Goal: Information Seeking & Learning: Compare options

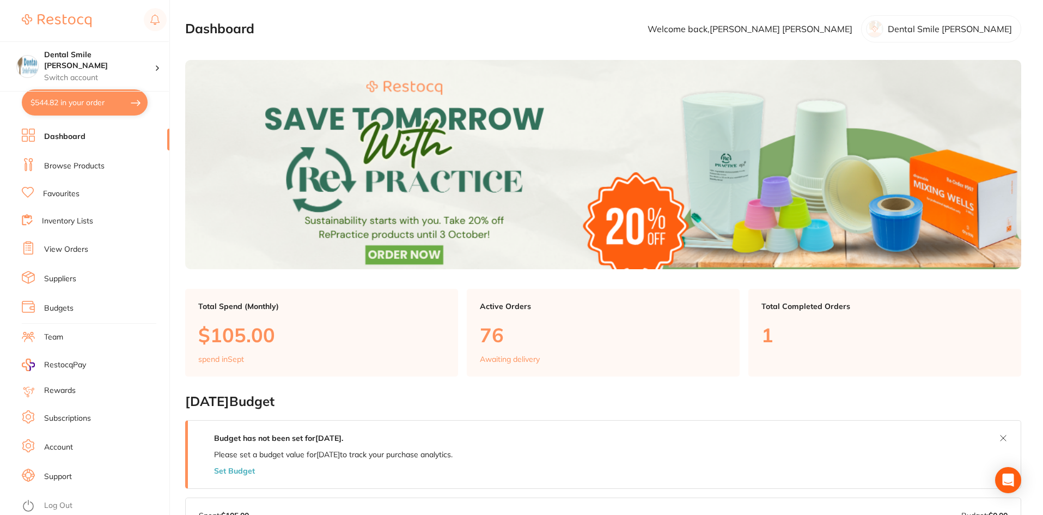
click at [64, 142] on link "Dashboard" at bounding box center [64, 136] width 41 height 11
click at [71, 133] on li "Dashboard" at bounding box center [96, 137] width 148 height 16
click at [75, 164] on link "Browse Products" at bounding box center [74, 166] width 60 height 11
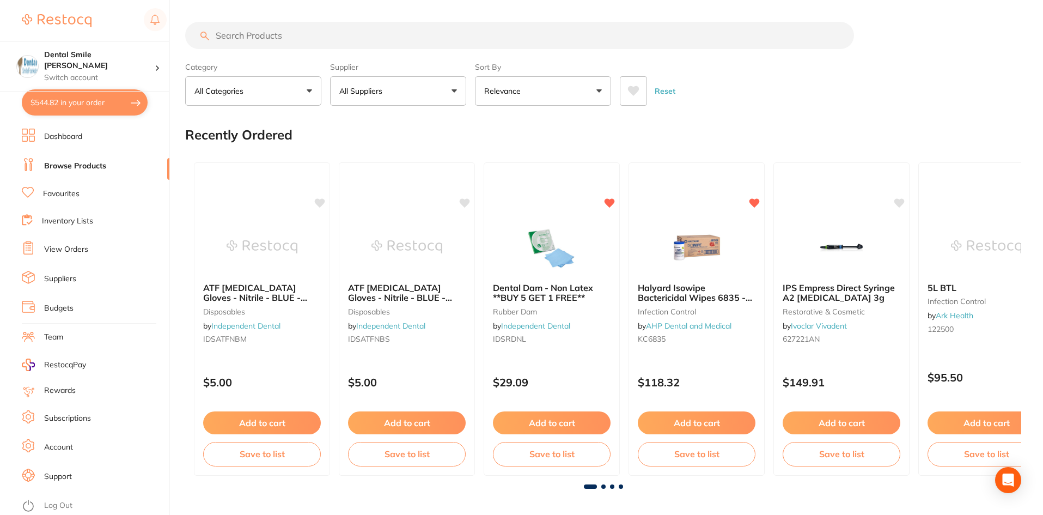
click at [275, 35] on input "search" at bounding box center [519, 35] width 669 height 27
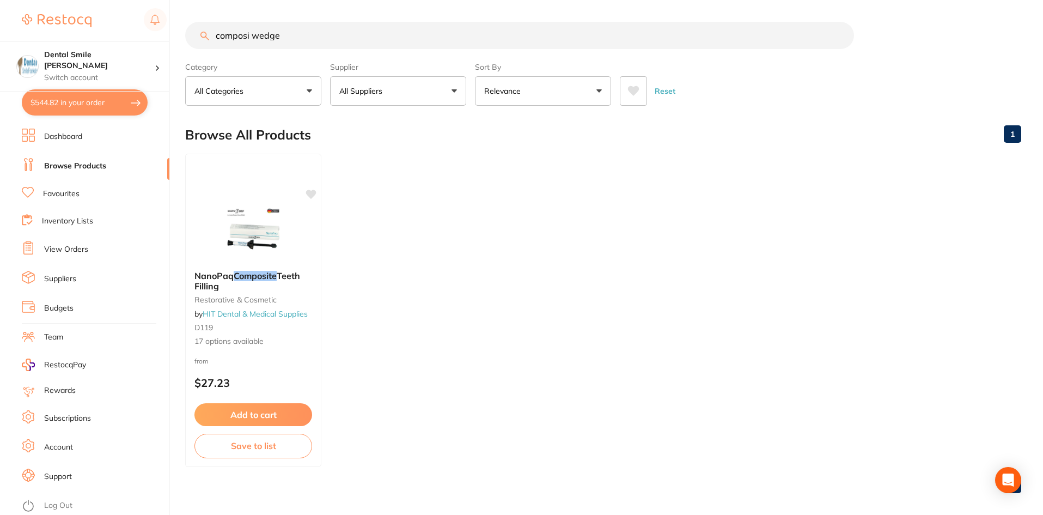
type input "composi wedge"
click at [66, 192] on link "Favourites" at bounding box center [61, 193] width 36 height 11
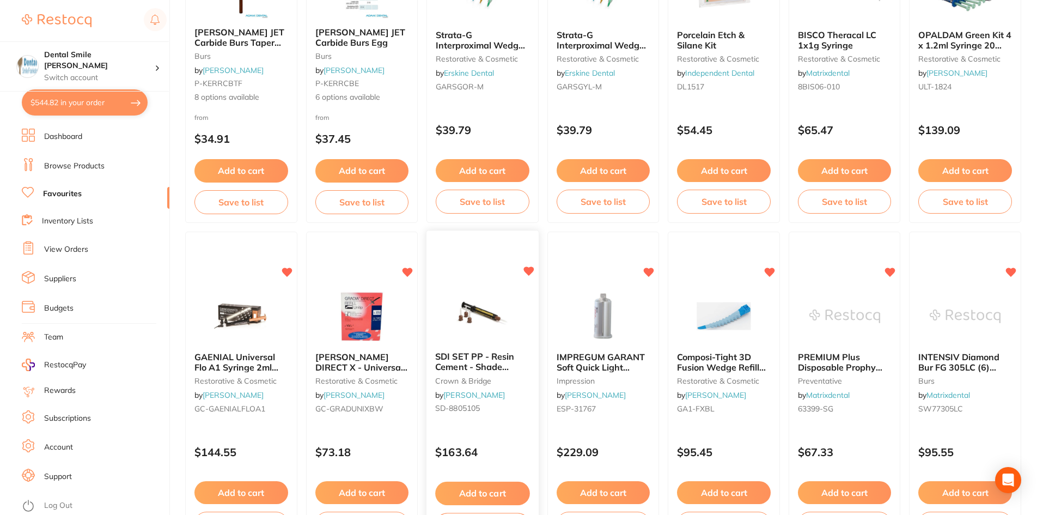
scroll to position [163, 0]
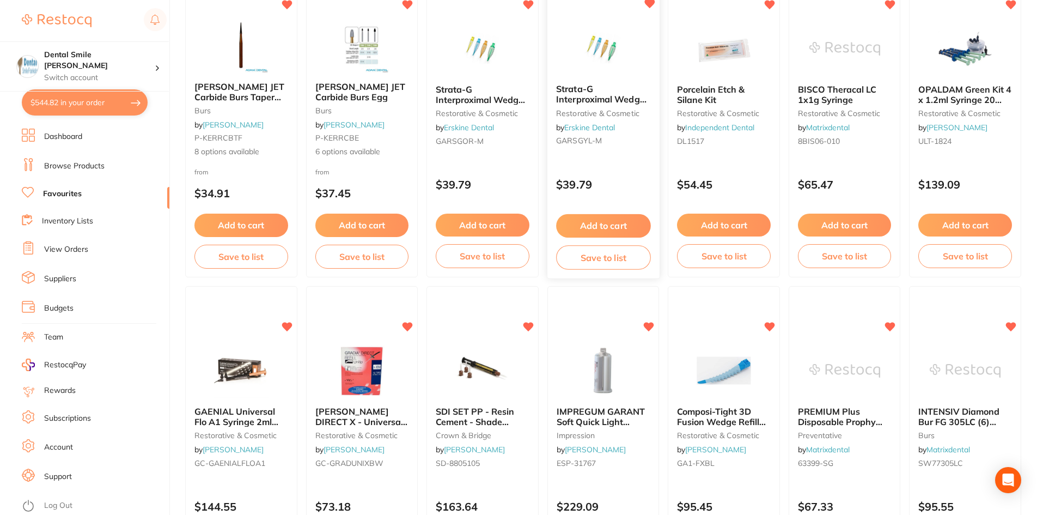
click at [609, 58] on img at bounding box center [603, 48] width 71 height 55
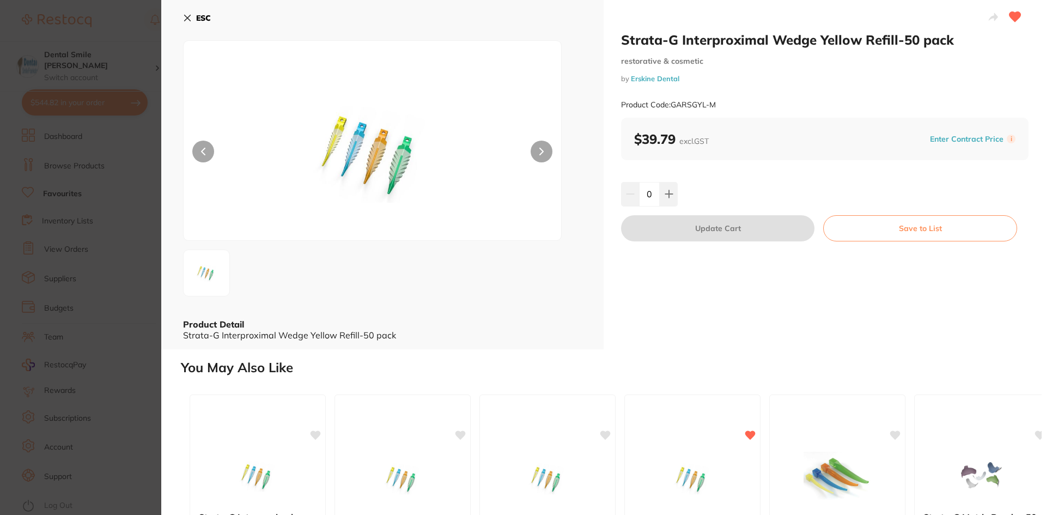
click at [535, 145] on button at bounding box center [542, 152] width 22 height 22
click at [536, 151] on button at bounding box center [542, 152] width 22 height 22
click at [58, 197] on section "Strata-G Interproximal Wedge Yellow Refill-50 pack restorative & cosmetic by [P…" at bounding box center [523, 257] width 1046 height 515
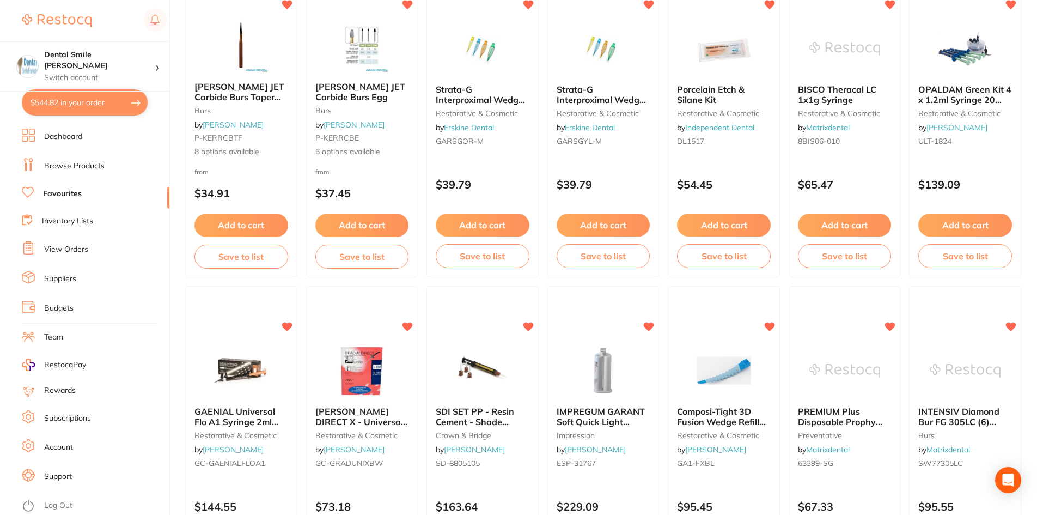
scroll to position [436, 0]
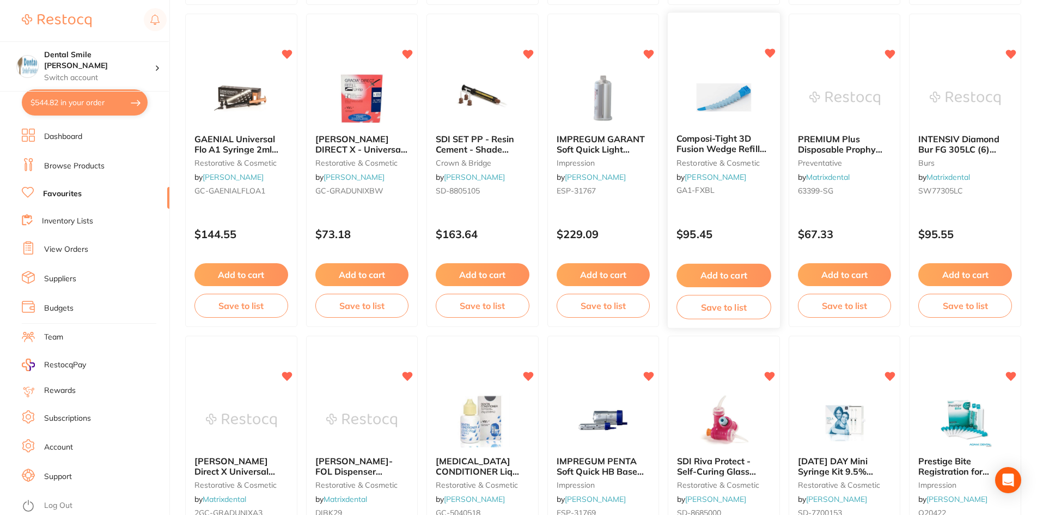
click at [716, 145] on span "Composi-Tight 3D Fusion Wedge Refill Blue Small 100 pkt" at bounding box center [722, 148] width 90 height 31
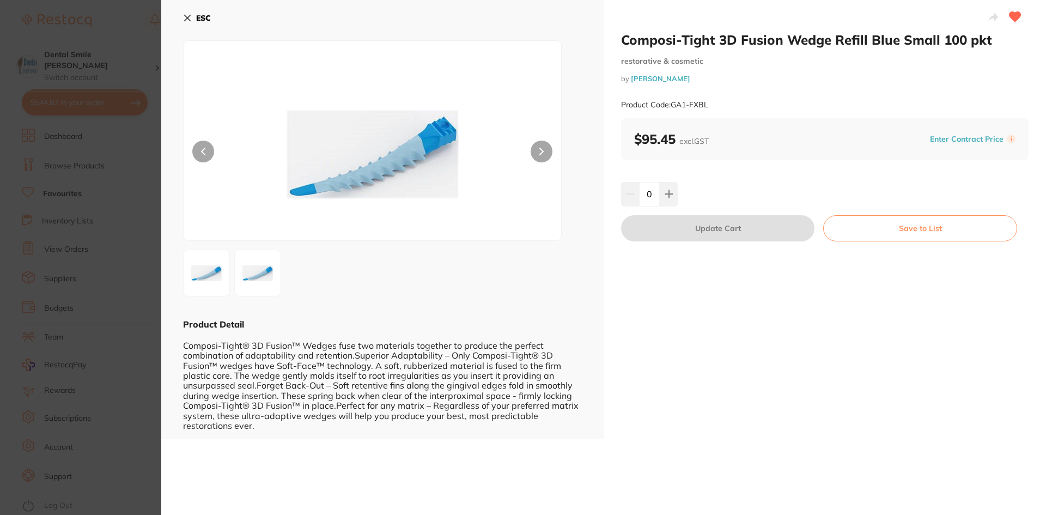
click at [109, 229] on section "Composi-Tight 3D Fusion Wedge Refill Blue Small 100 pkt restorative & cosmetic …" at bounding box center [523, 257] width 1046 height 515
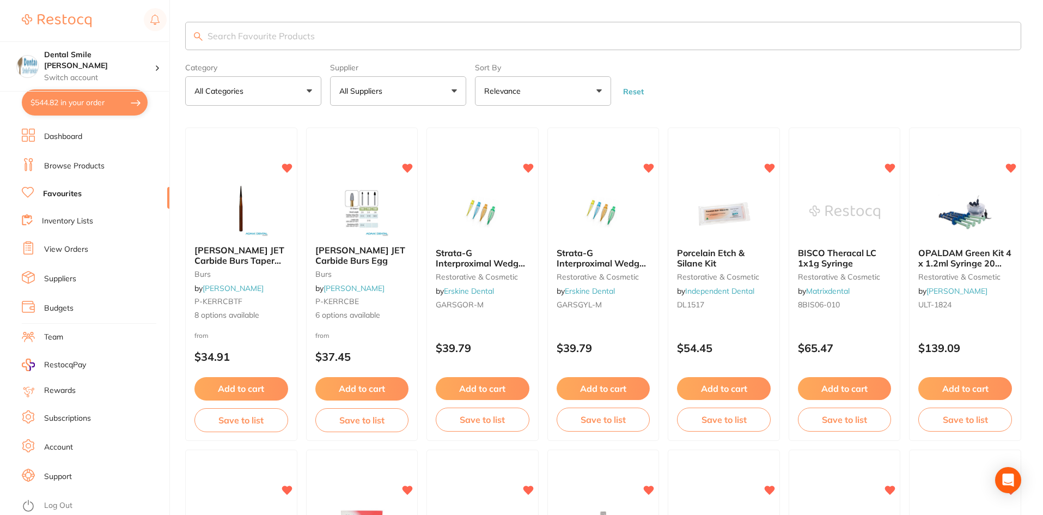
click at [289, 41] on input "search" at bounding box center [603, 36] width 836 height 28
type input "composi tight"
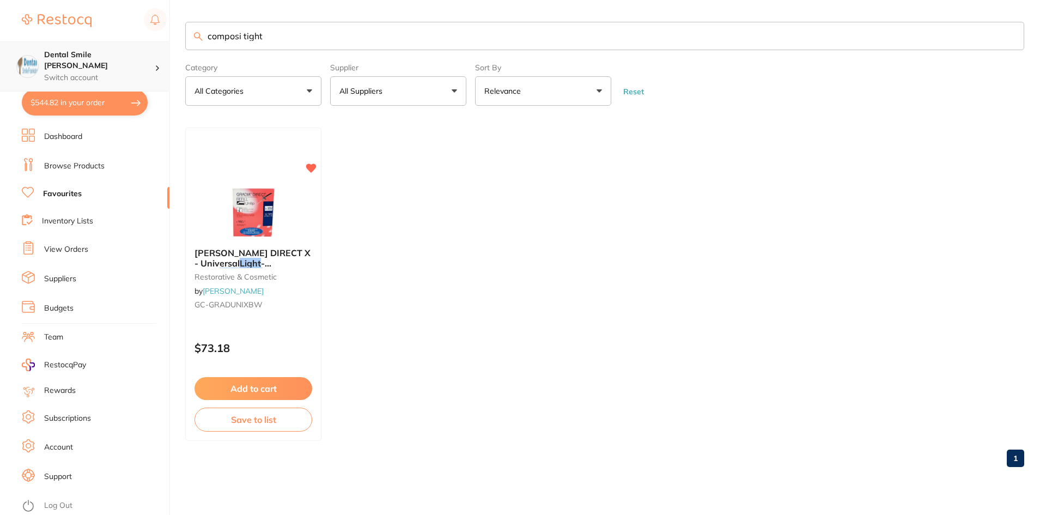
drag, startPoint x: 118, startPoint y: 35, endPoint x: 0, endPoint y: 44, distance: 118.5
click at [0, 44] on div "$544.82 Dental Smile Frankston Switch account Dental Smile Frankston $544.82 in…" at bounding box center [523, 257] width 1046 height 515
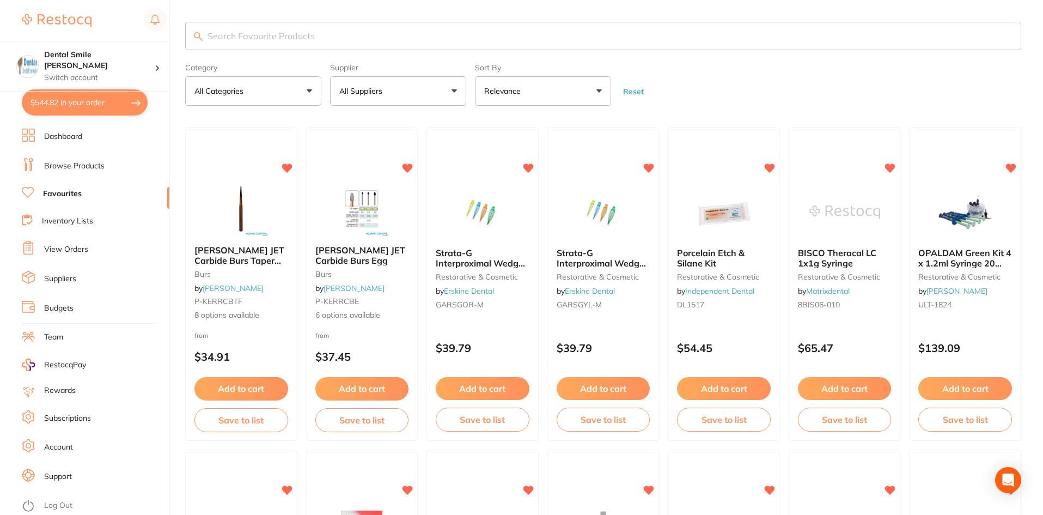
click at [254, 40] on input "search" at bounding box center [603, 36] width 836 height 28
type input "composi-tight"
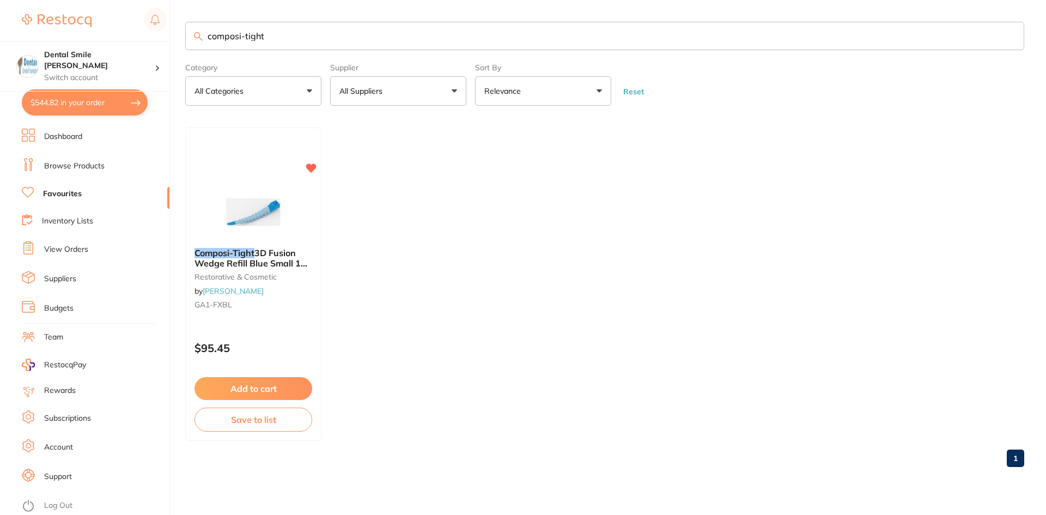
click at [66, 167] on link "Browse Products" at bounding box center [74, 166] width 60 height 11
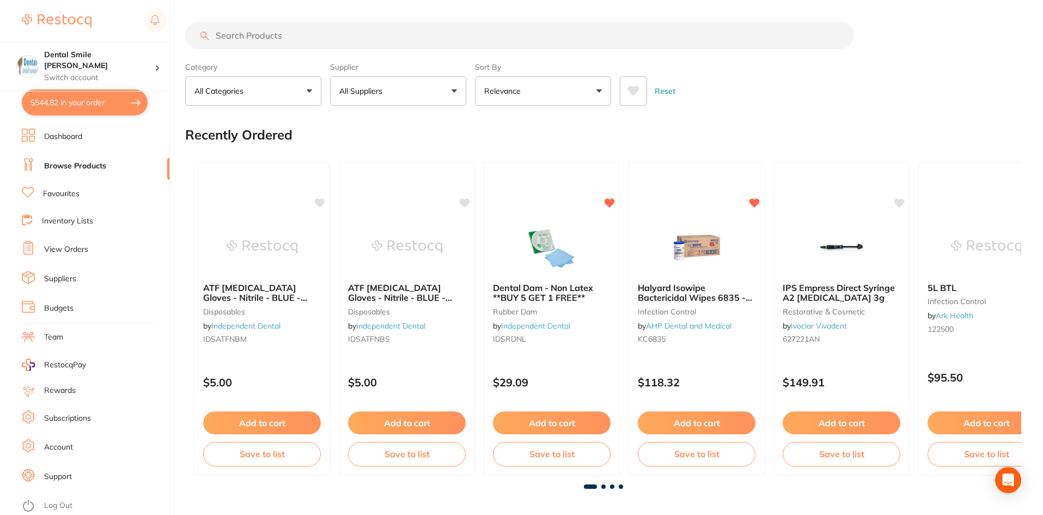
click at [259, 37] on input "search" at bounding box center [519, 35] width 669 height 27
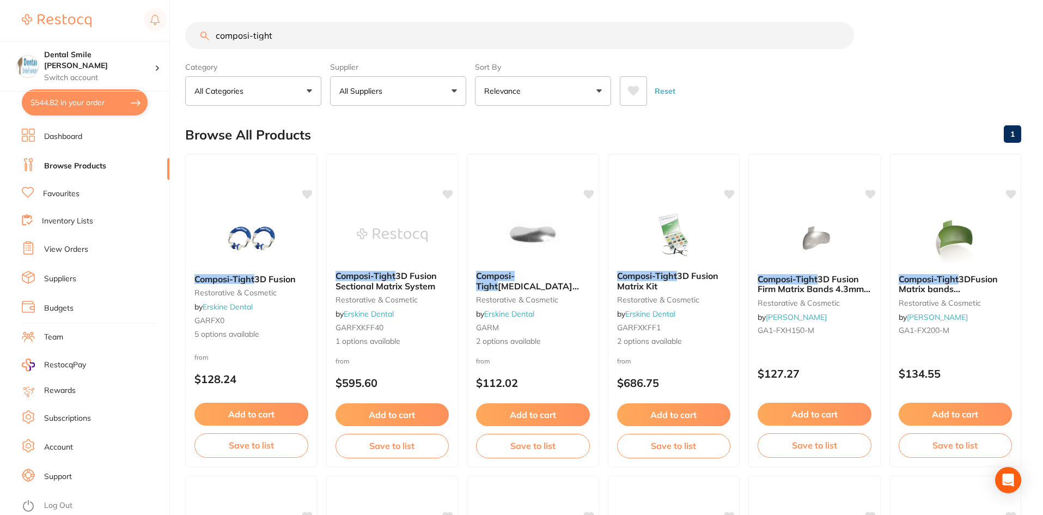
click at [301, 32] on input "composi-tight" at bounding box center [519, 35] width 669 height 27
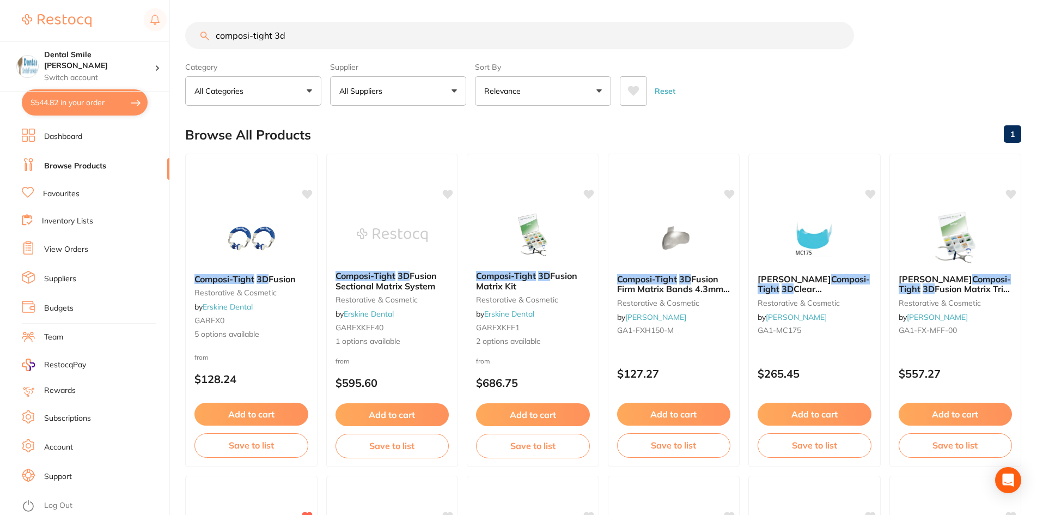
click at [357, 39] on input "composi-tight 3d" at bounding box center [519, 35] width 669 height 27
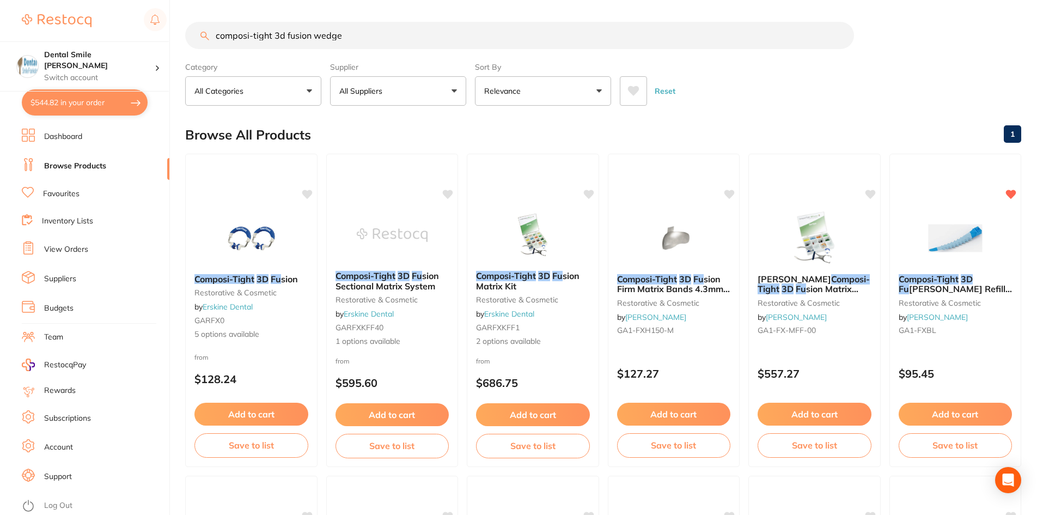
type input "composi-tight 3d fusion wedge"
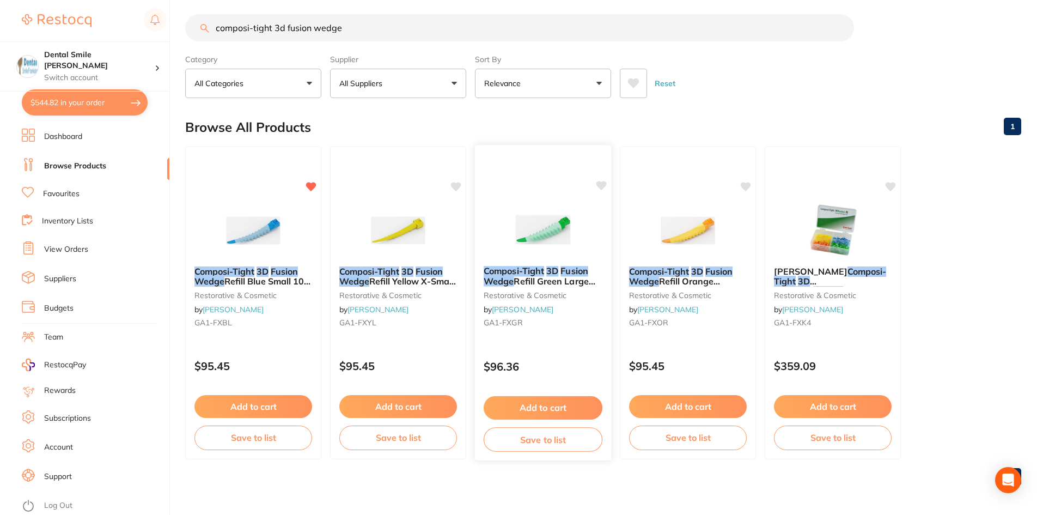
scroll to position [9, 0]
